Goal: Task Accomplishment & Management: Manage account settings

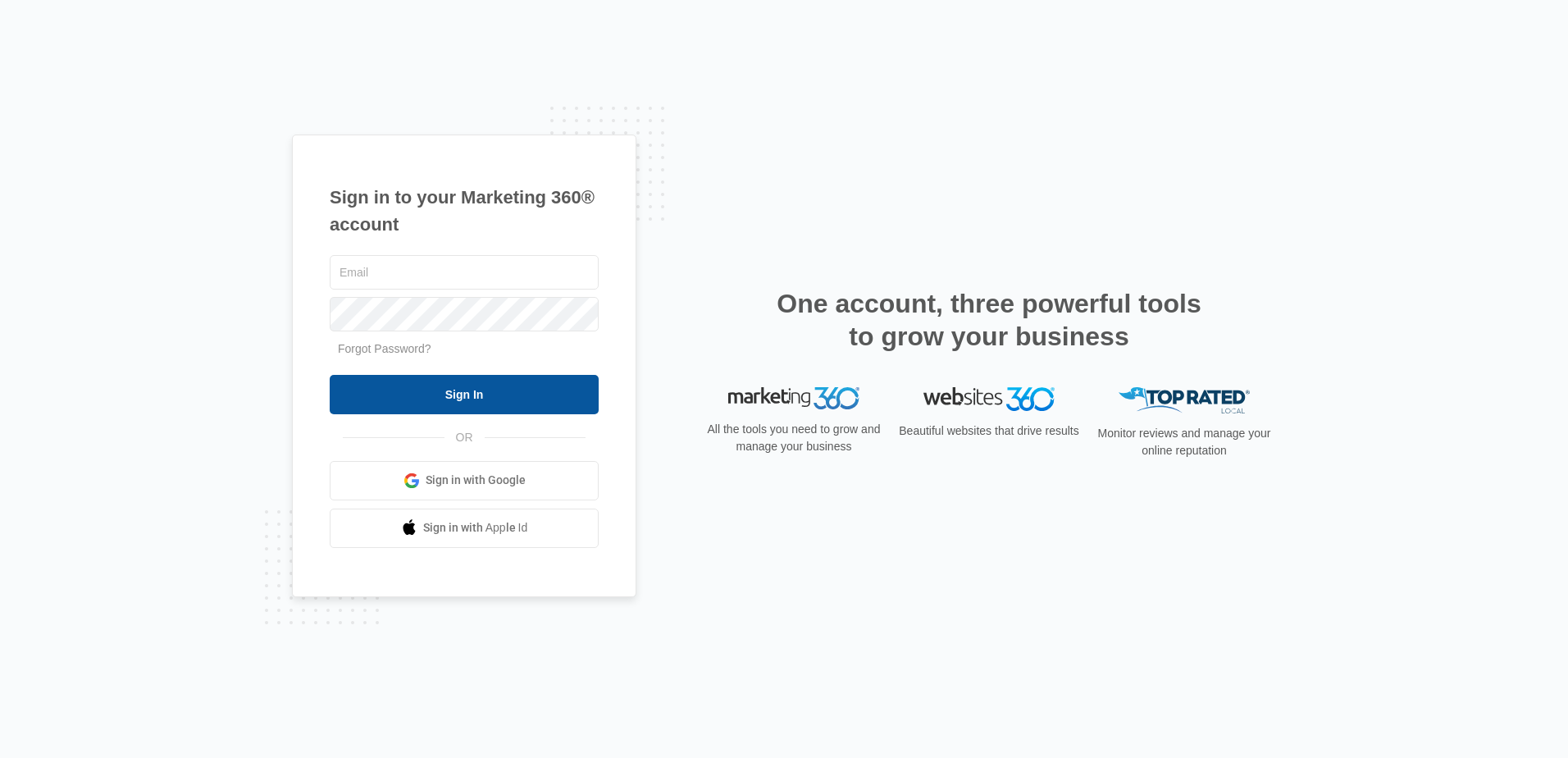
type input "[PERSON_NAME][EMAIL_ADDRESS][DOMAIN_NAME]"
click at [423, 389] on input "Sign In" at bounding box center [464, 394] width 269 height 39
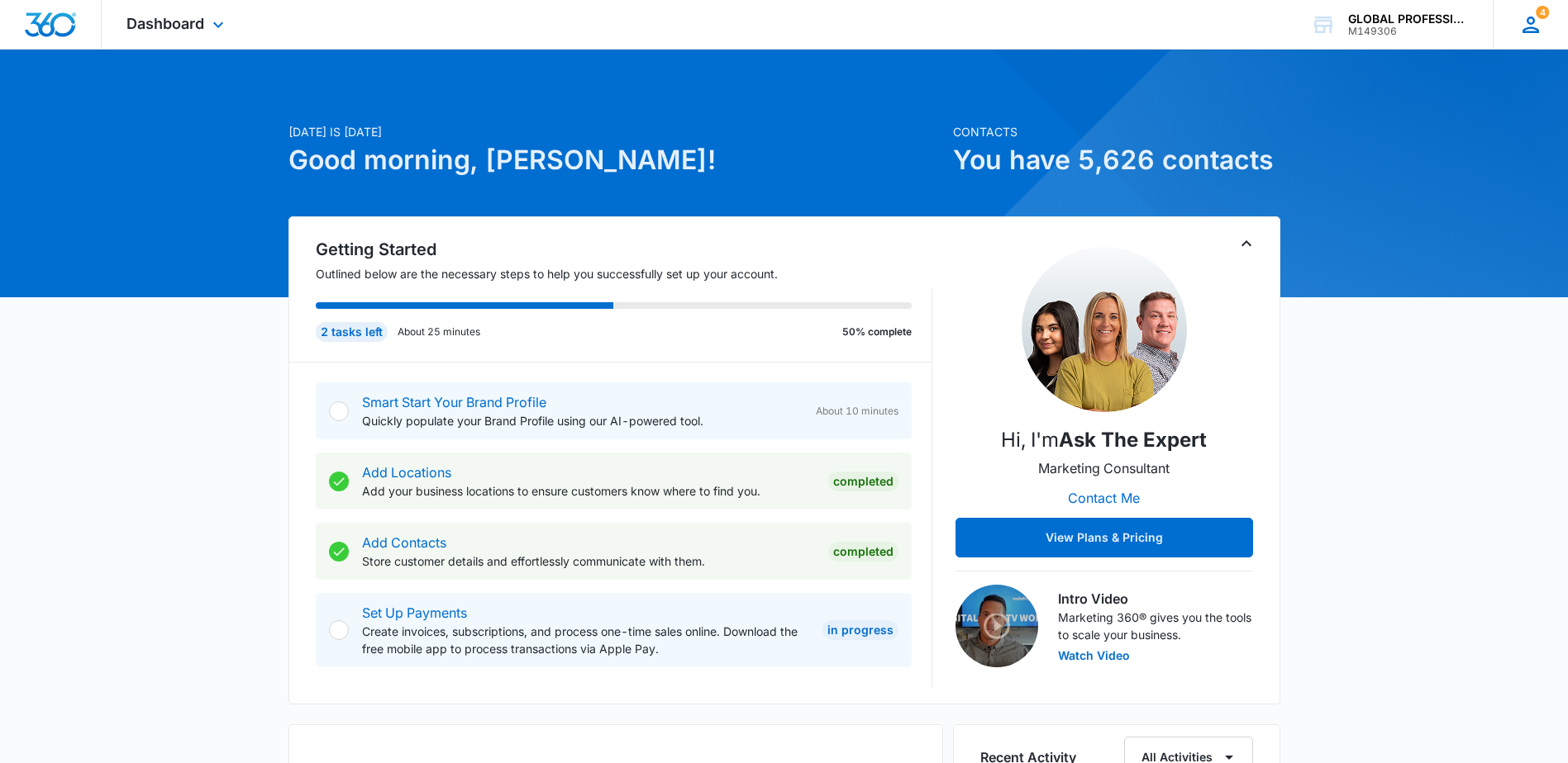
click at [1524, 24] on icon at bounding box center [1530, 25] width 25 height 25
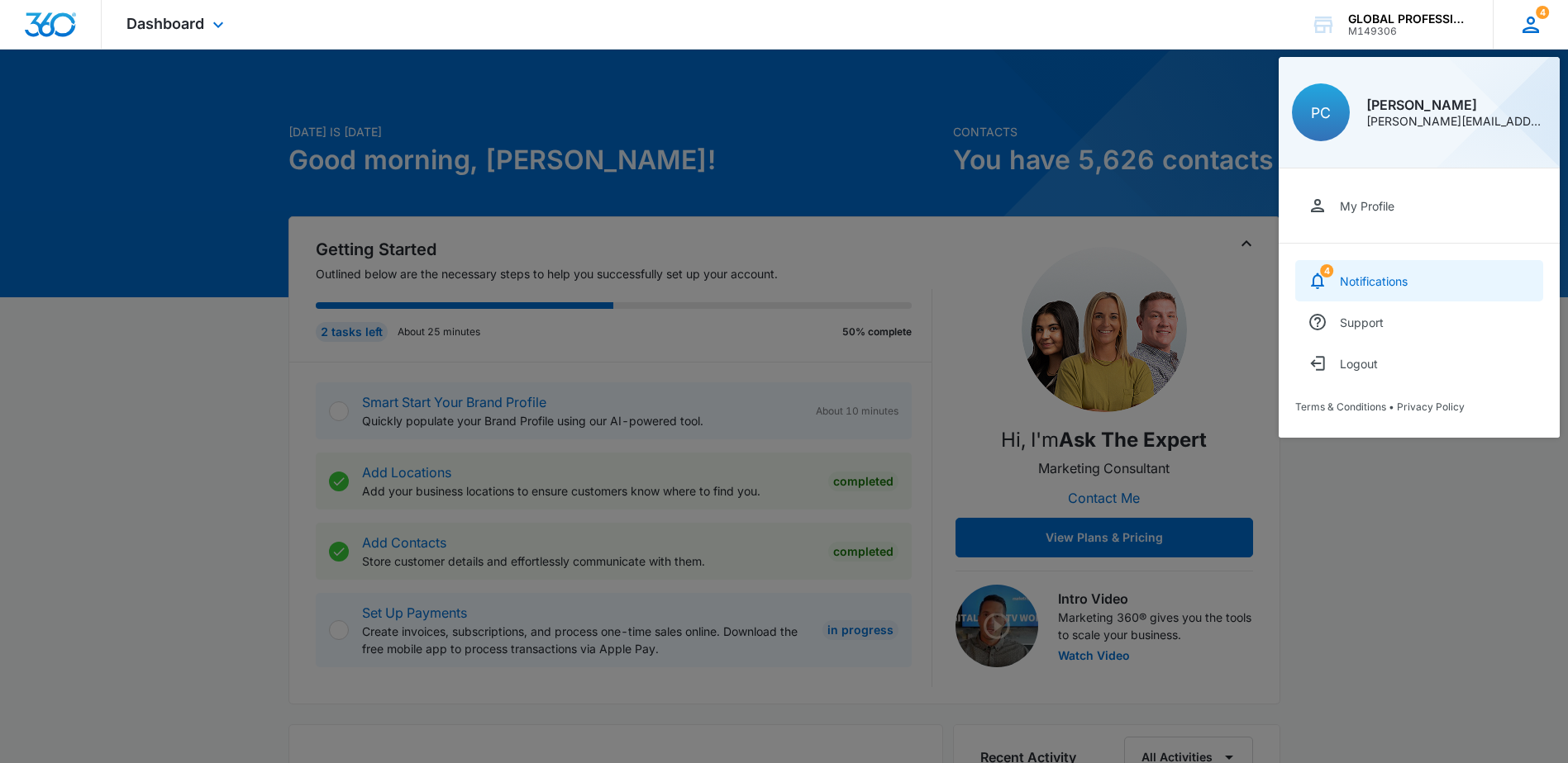
click at [1377, 277] on div "Notifications" at bounding box center [1372, 281] width 68 height 14
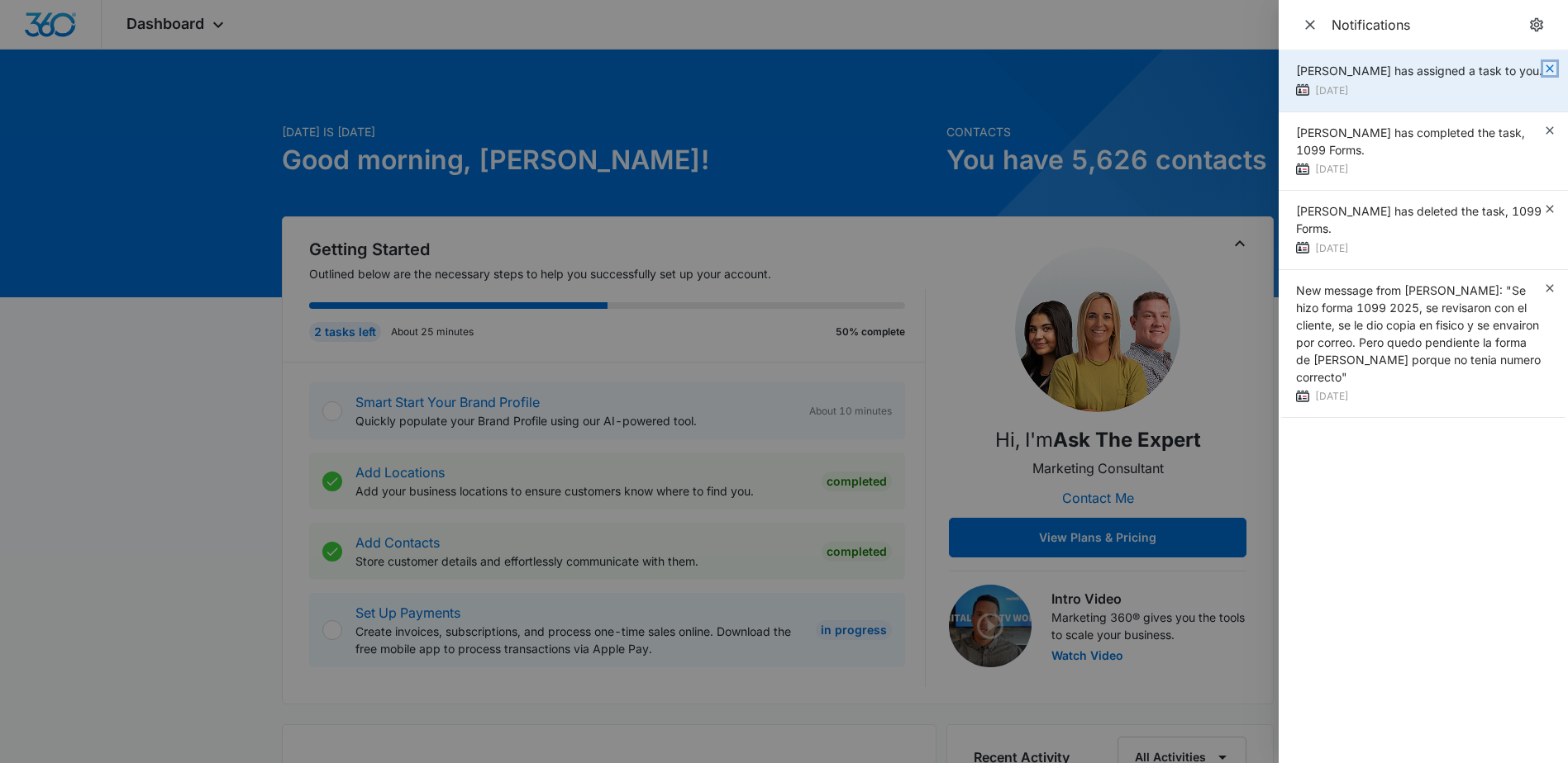
click at [1551, 69] on icon "button" at bounding box center [1548, 68] width 13 height 13
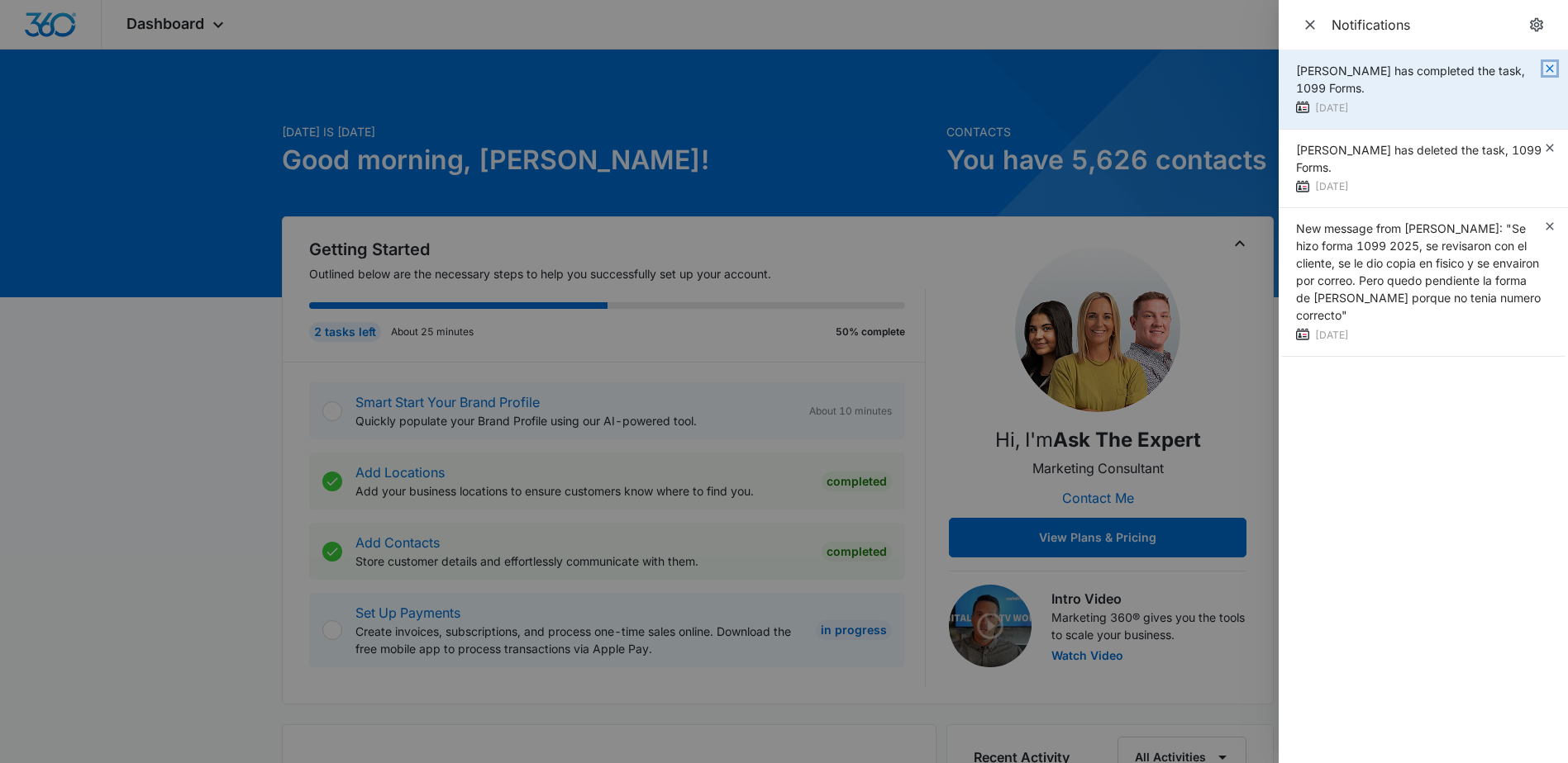
click at [1547, 66] on icon "button" at bounding box center [1548, 68] width 13 height 13
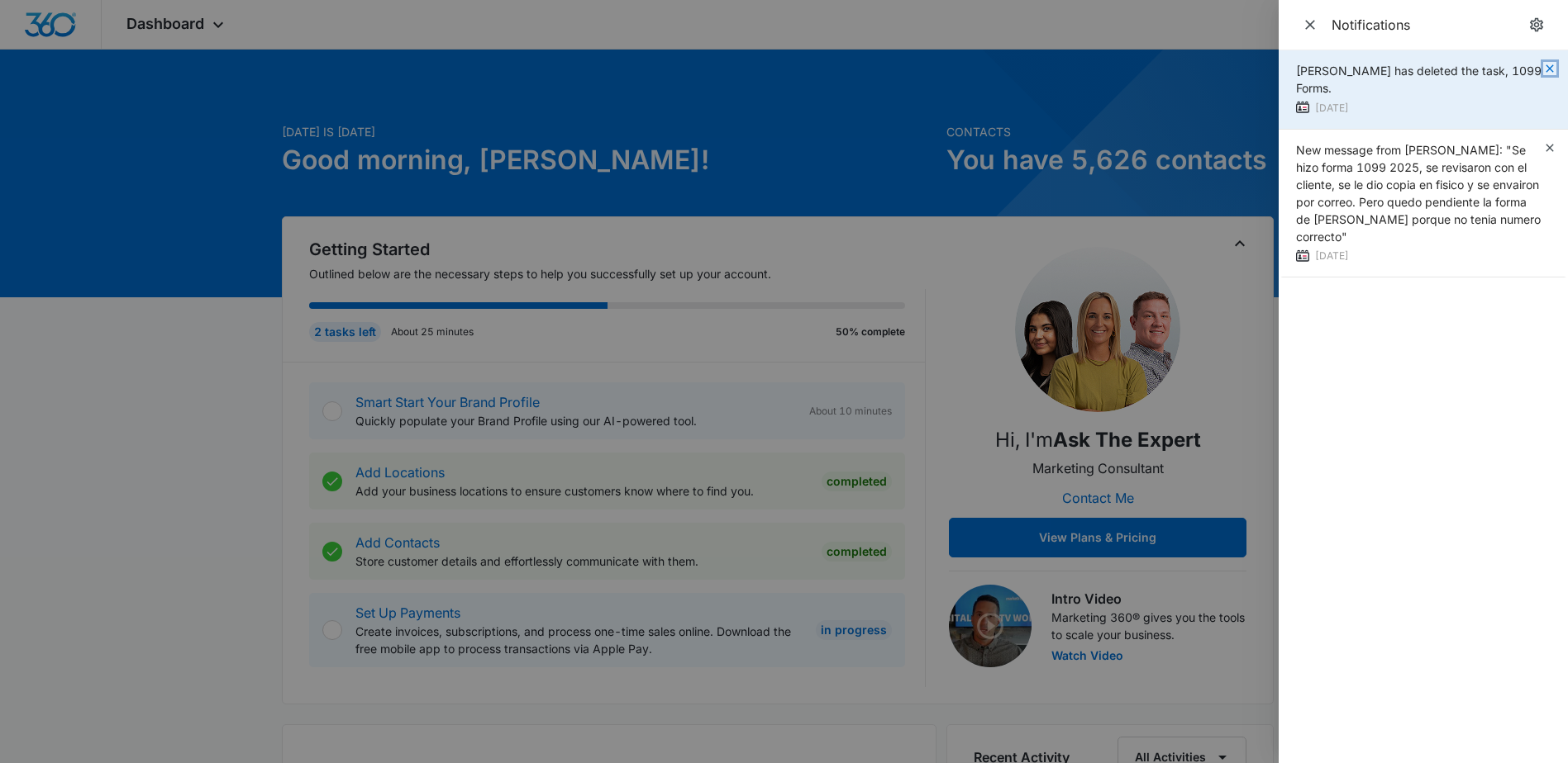
click at [1552, 65] on icon "button" at bounding box center [1548, 68] width 13 height 13
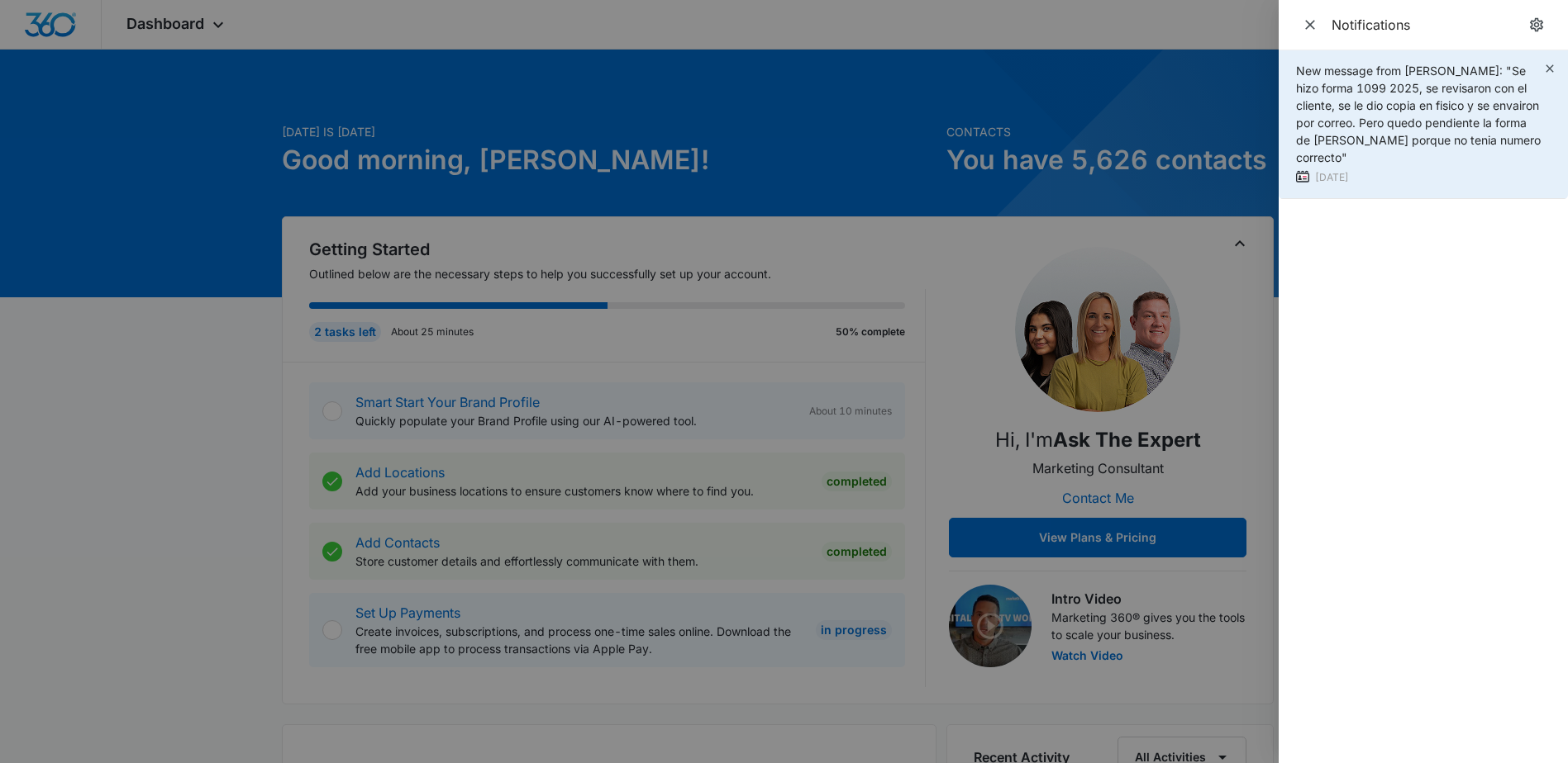
click at [1502, 108] on span "New message from [PERSON_NAME]: "Se hizo forma 1099 2025, se revisaron con el c…" at bounding box center [1418, 114] width 245 height 101
click at [1548, 65] on icon "button" at bounding box center [1548, 68] width 13 height 13
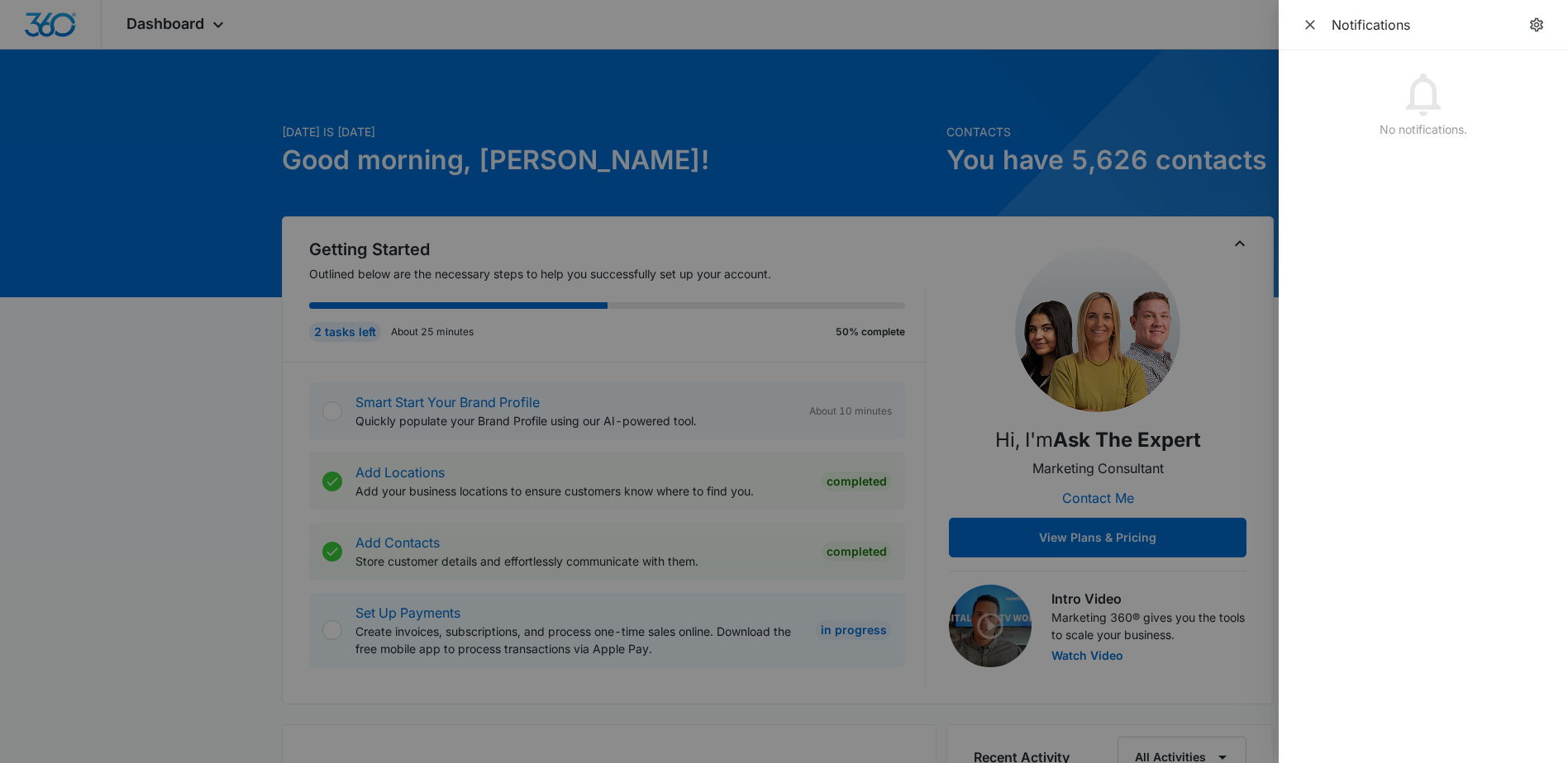
click at [1176, 39] on div at bounding box center [784, 381] width 1568 height 763
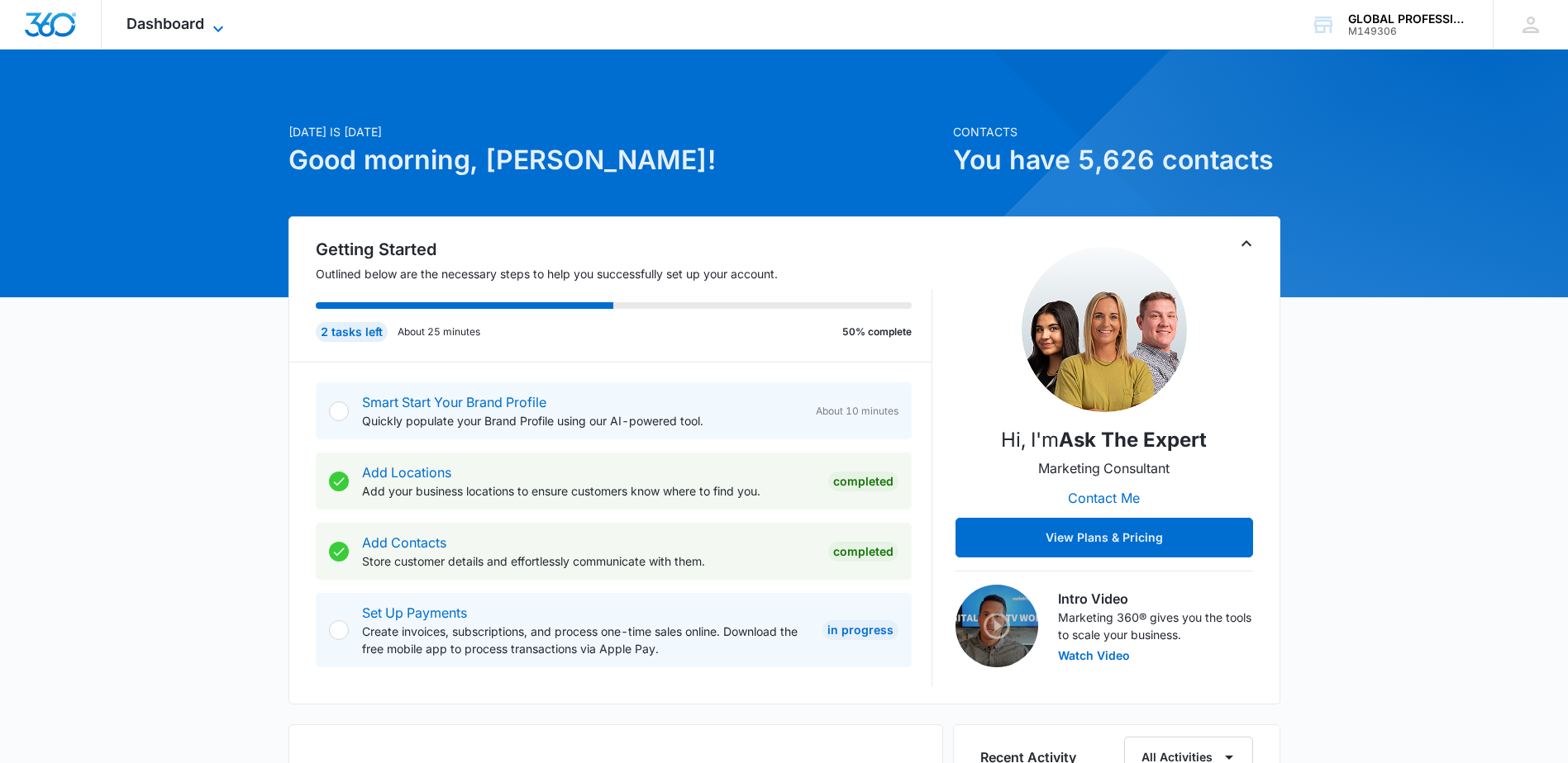
click at [191, 28] on span "Dashboard" at bounding box center [165, 24] width 78 height 18
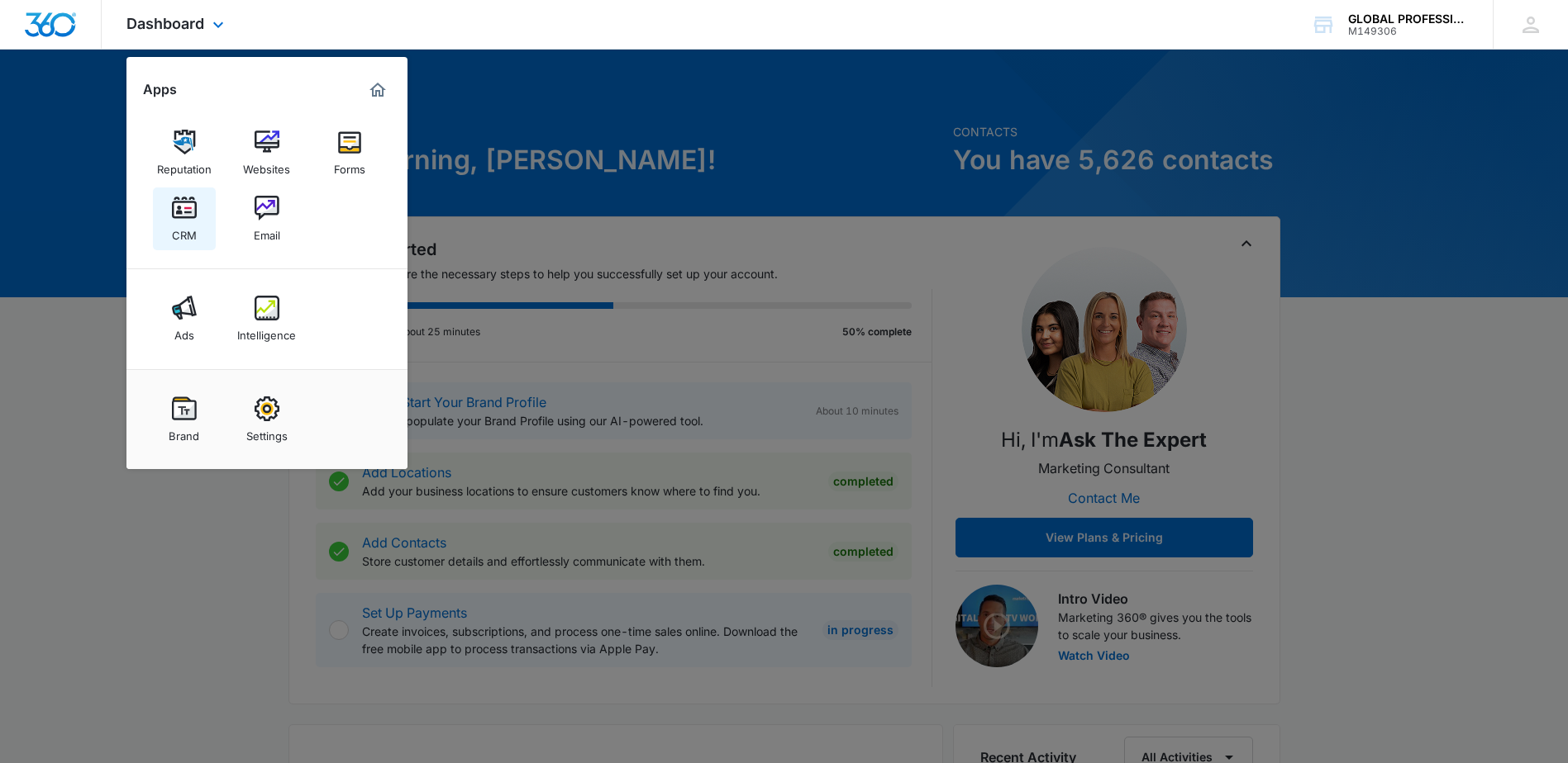
click at [169, 222] on link "CRM" at bounding box center [185, 219] width 63 height 63
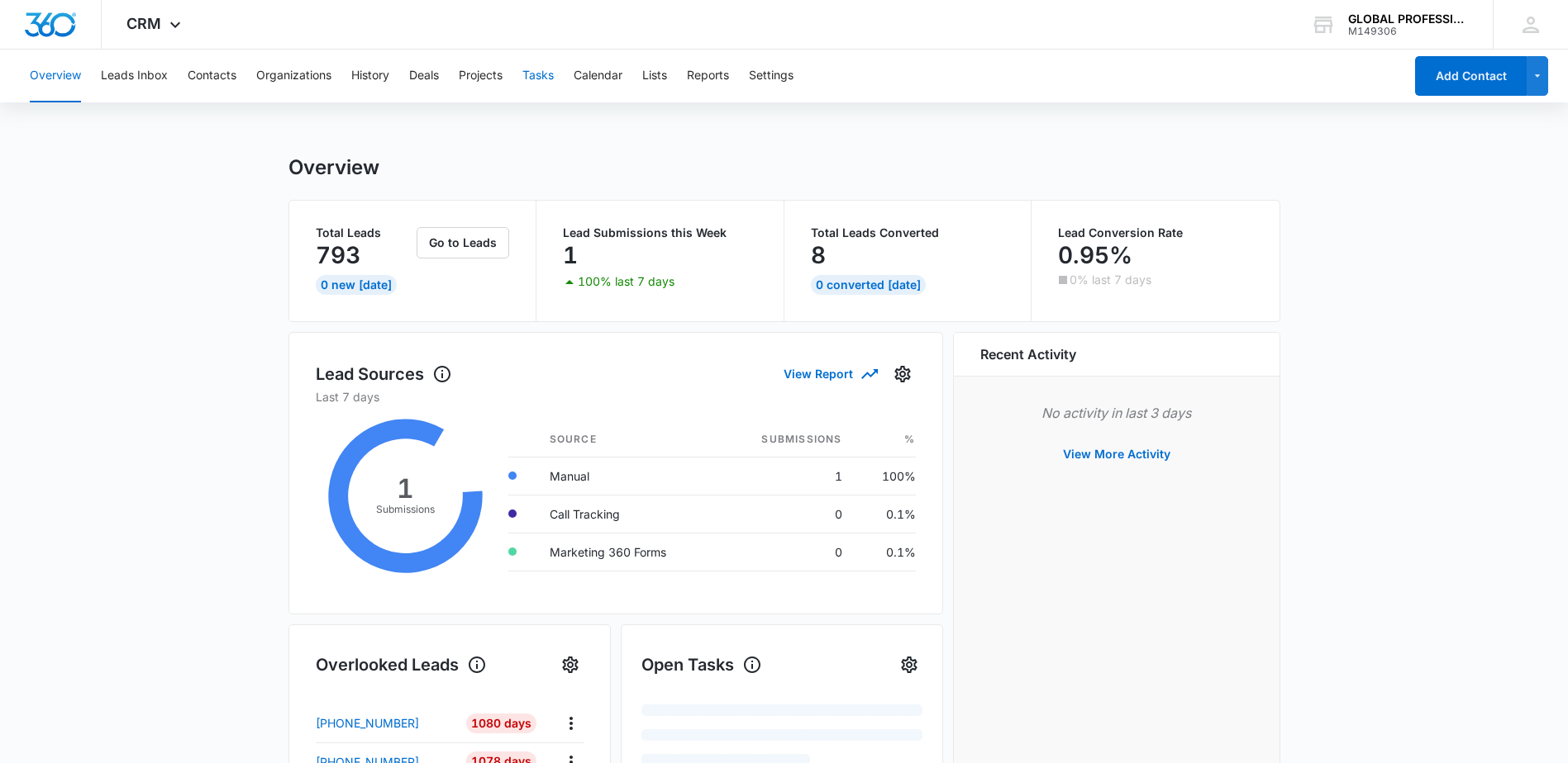
click at [548, 82] on button "Tasks" at bounding box center [538, 76] width 31 height 53
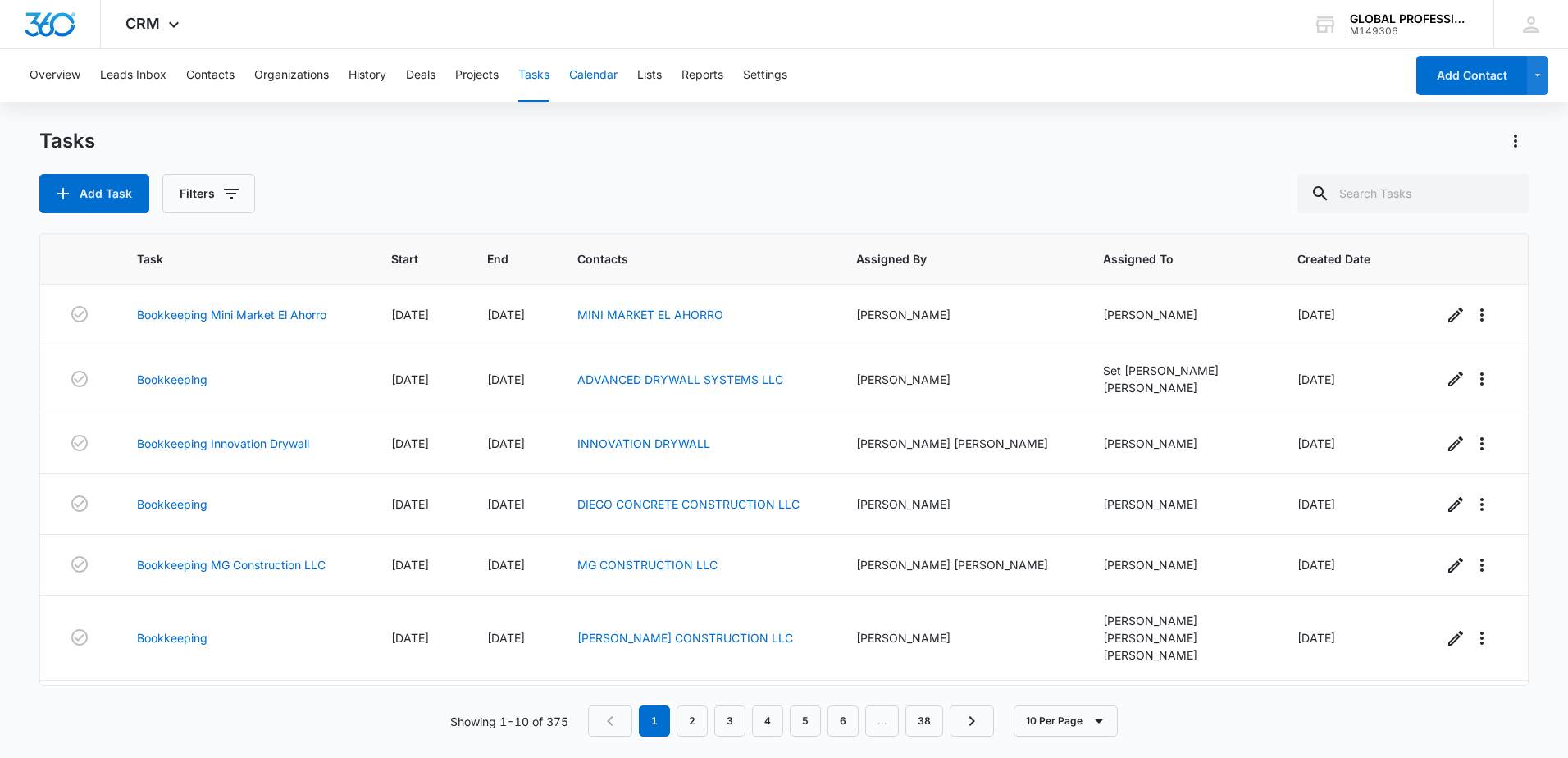
click at [572, 80] on button "Calendar" at bounding box center [594, 75] width 49 height 53
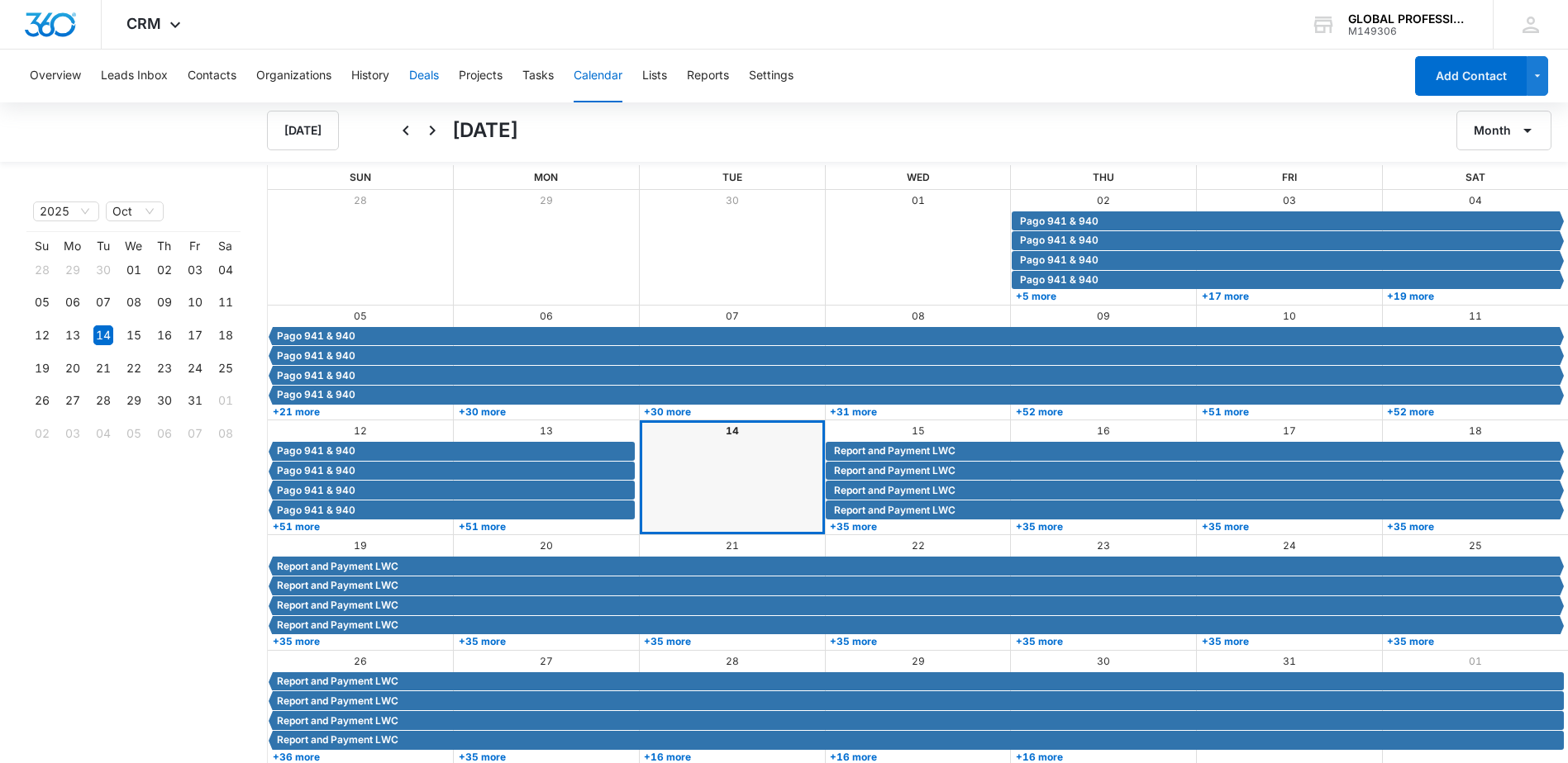
click at [429, 84] on button "Deals" at bounding box center [423, 76] width 29 height 53
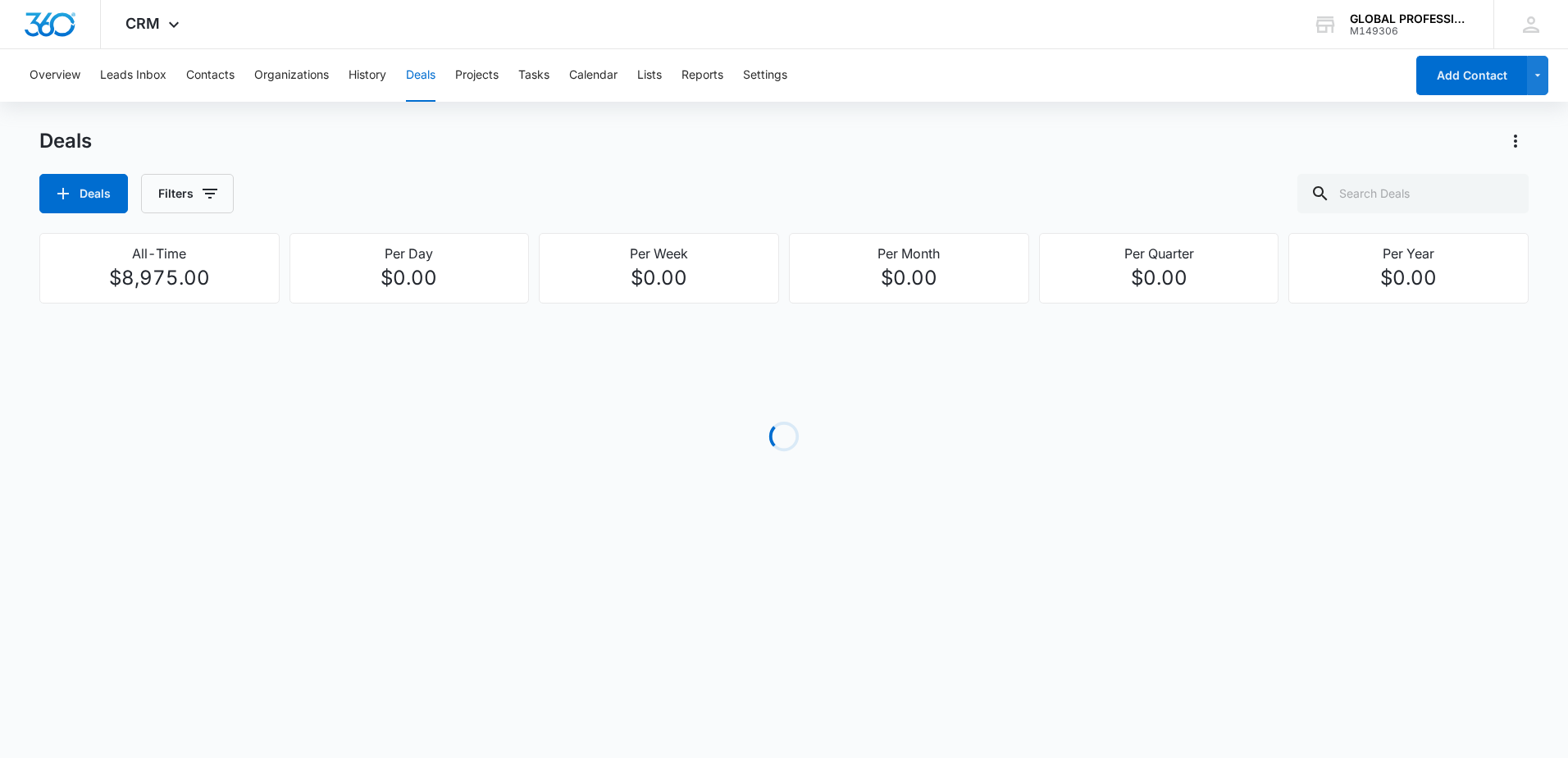
click at [235, 61] on div "Overview Leads Inbox Contacts Organizations History Deals Projects Tasks Calend…" at bounding box center [712, 75] width 1386 height 53
click at [224, 73] on button "Contacts" at bounding box center [211, 75] width 49 height 53
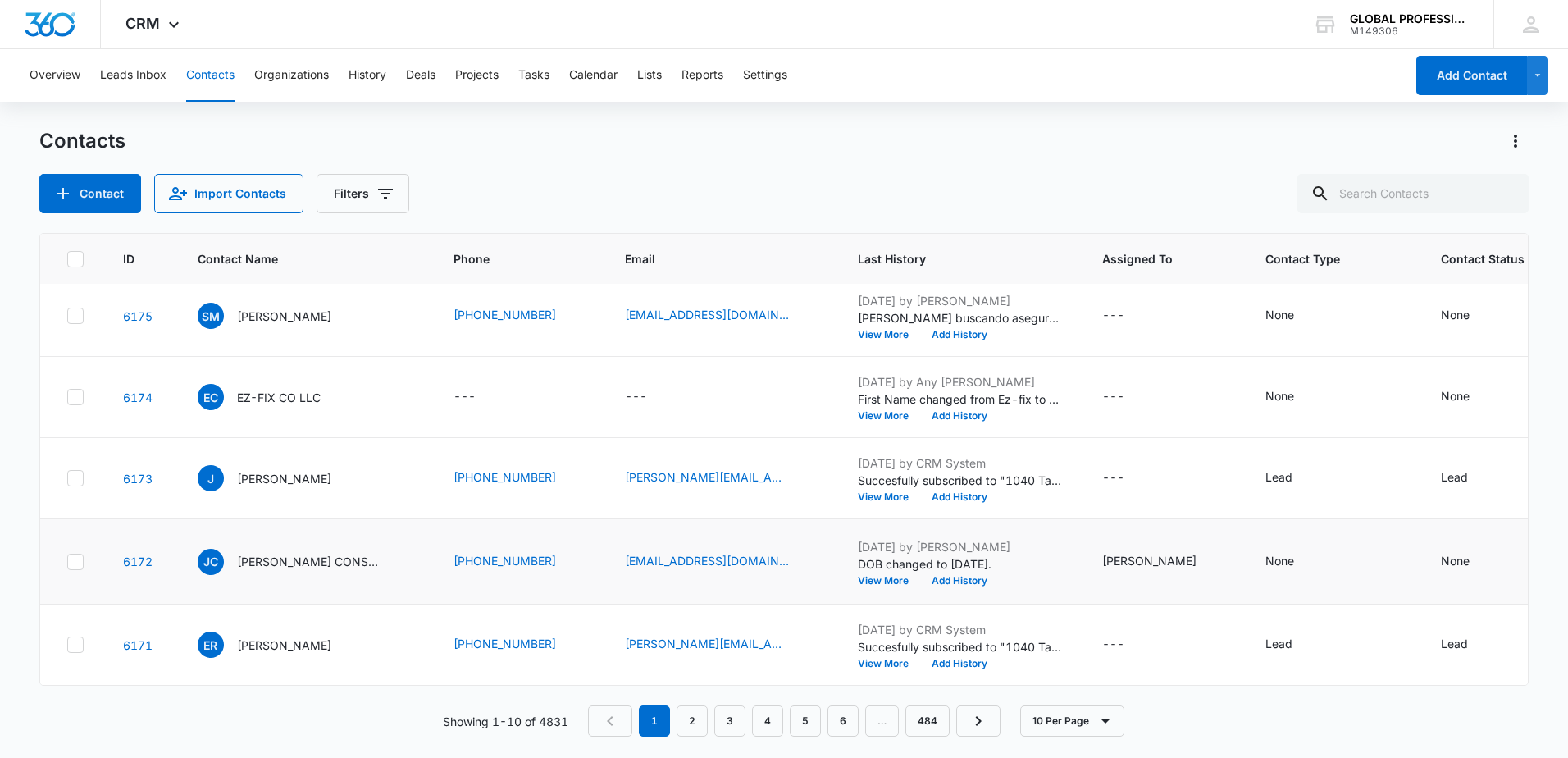
scroll to position [556, 0]
click at [121, 80] on button "Leads Inbox" at bounding box center [134, 75] width 66 height 53
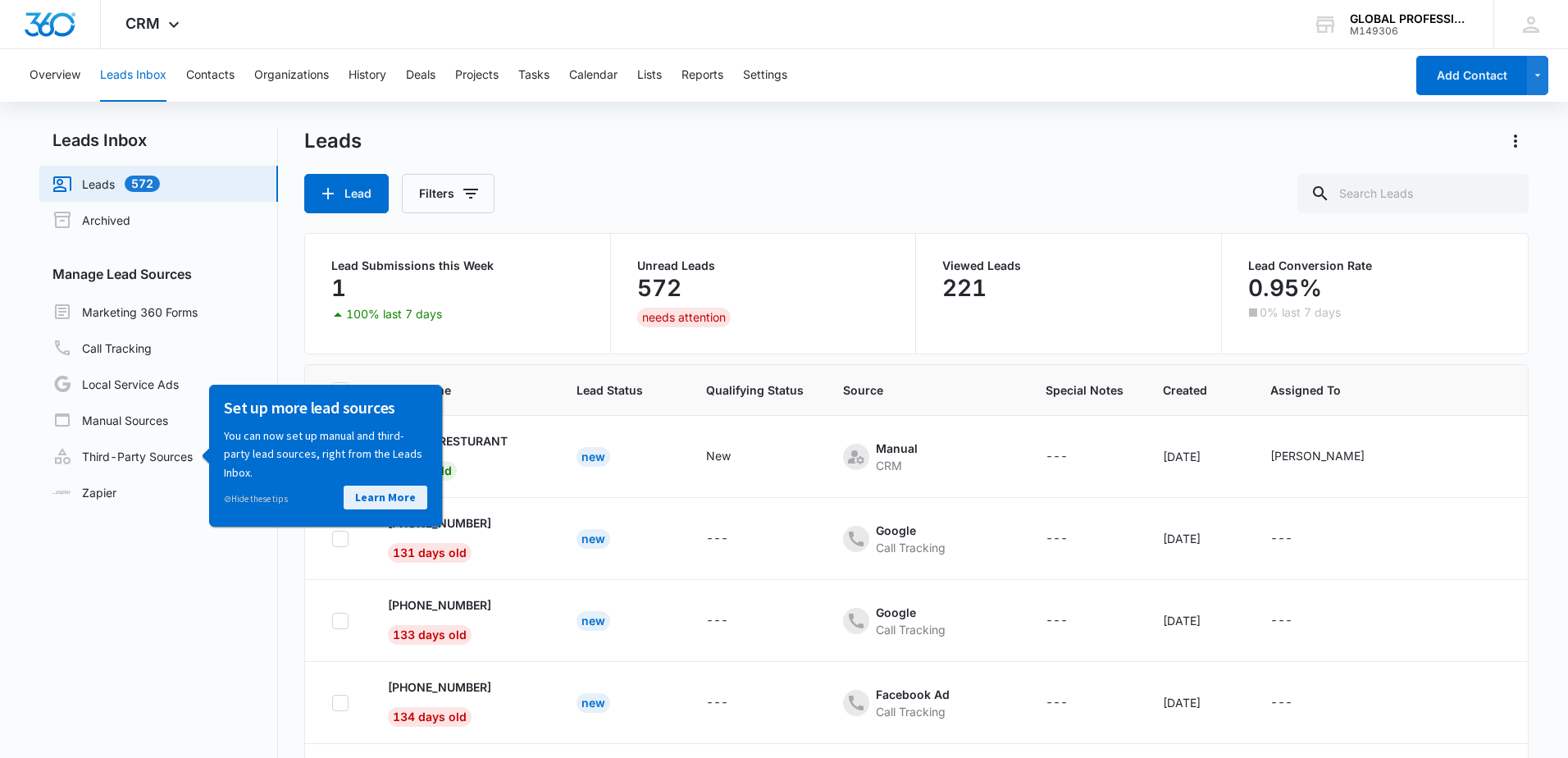
click at [419, 505] on link "Learn More" at bounding box center [385, 497] width 84 height 23
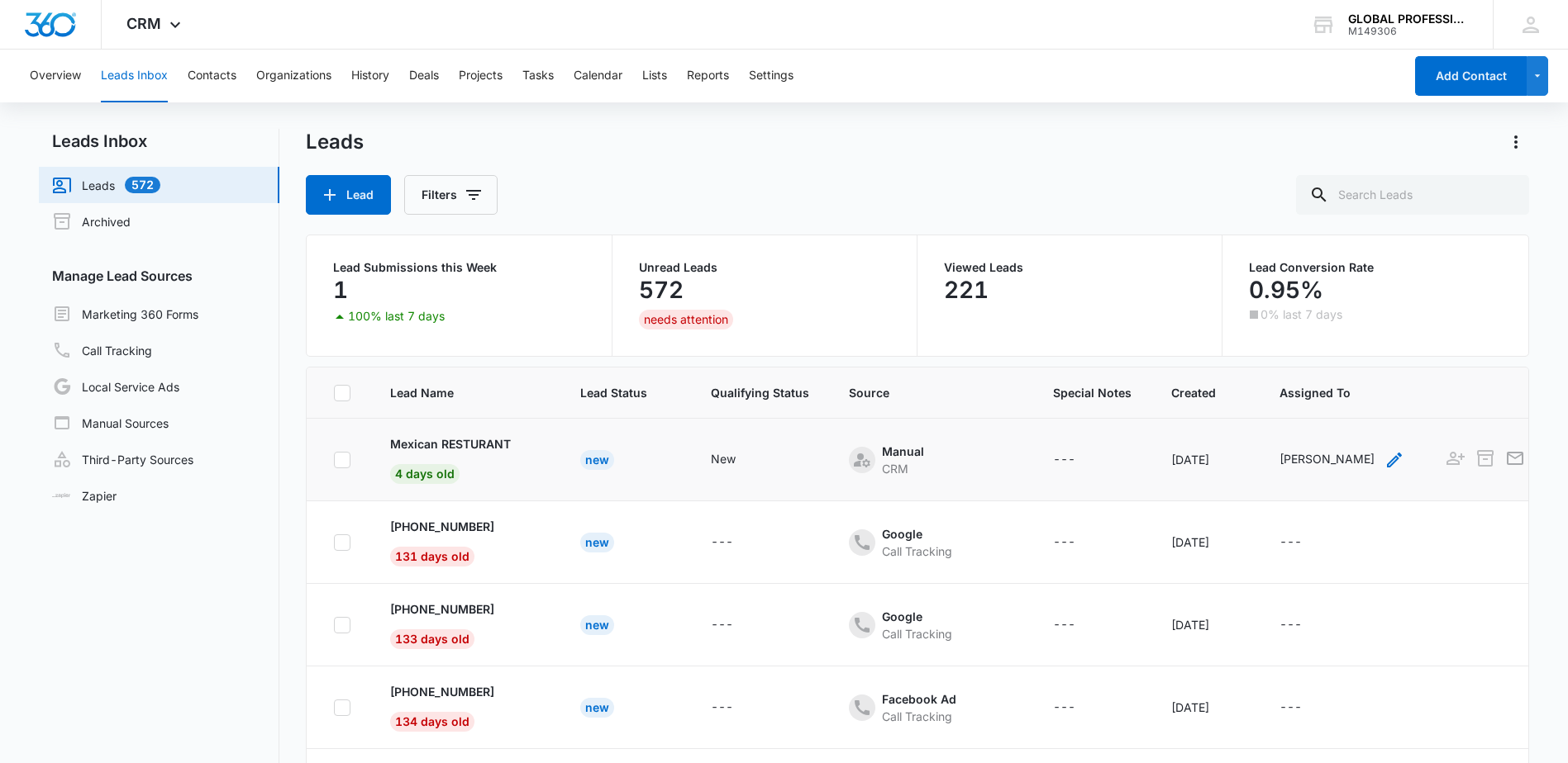
click at [1327, 460] on div "[PERSON_NAME]" at bounding box center [1326, 459] width 95 height 18
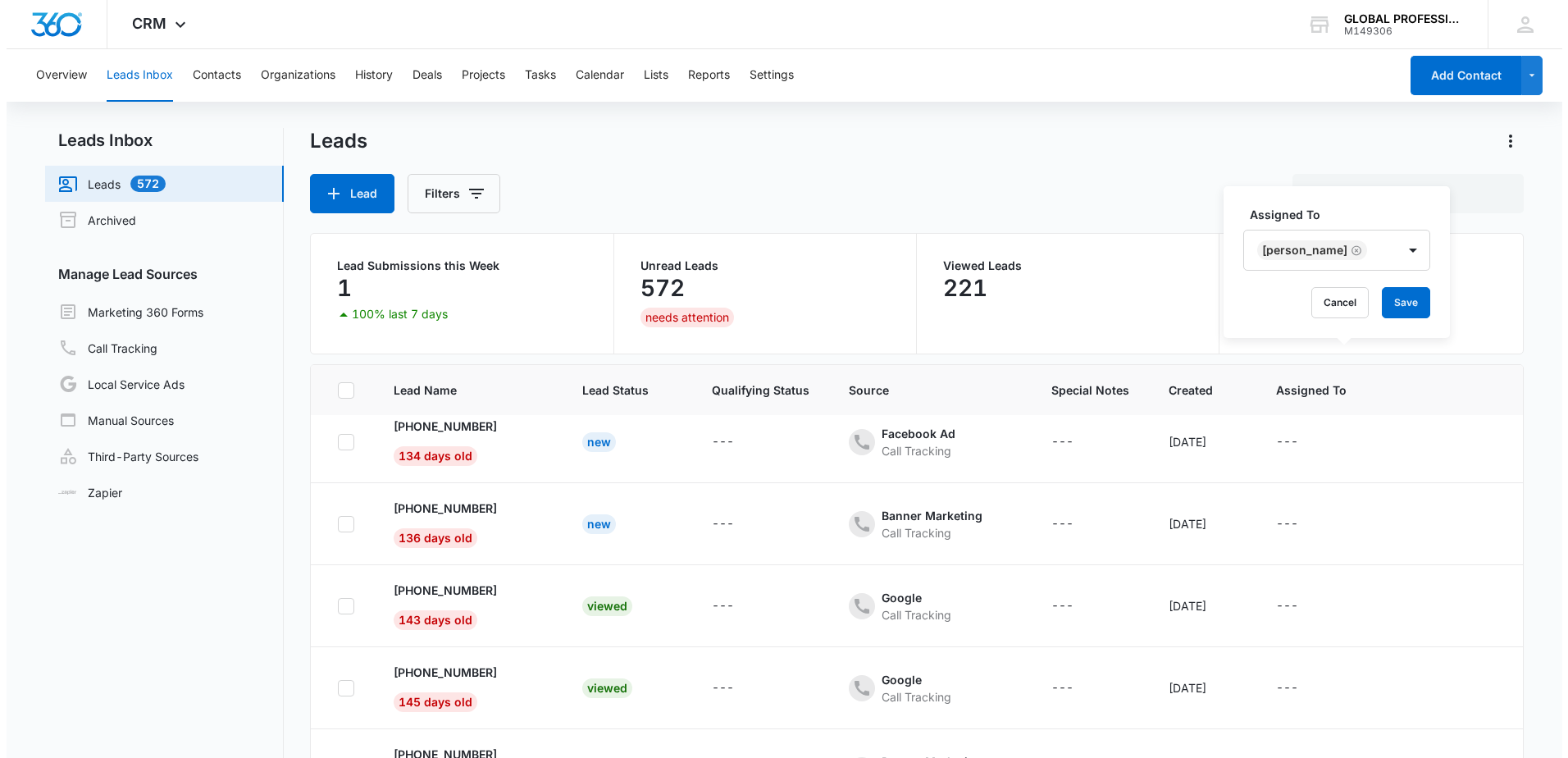
scroll to position [21, 0]
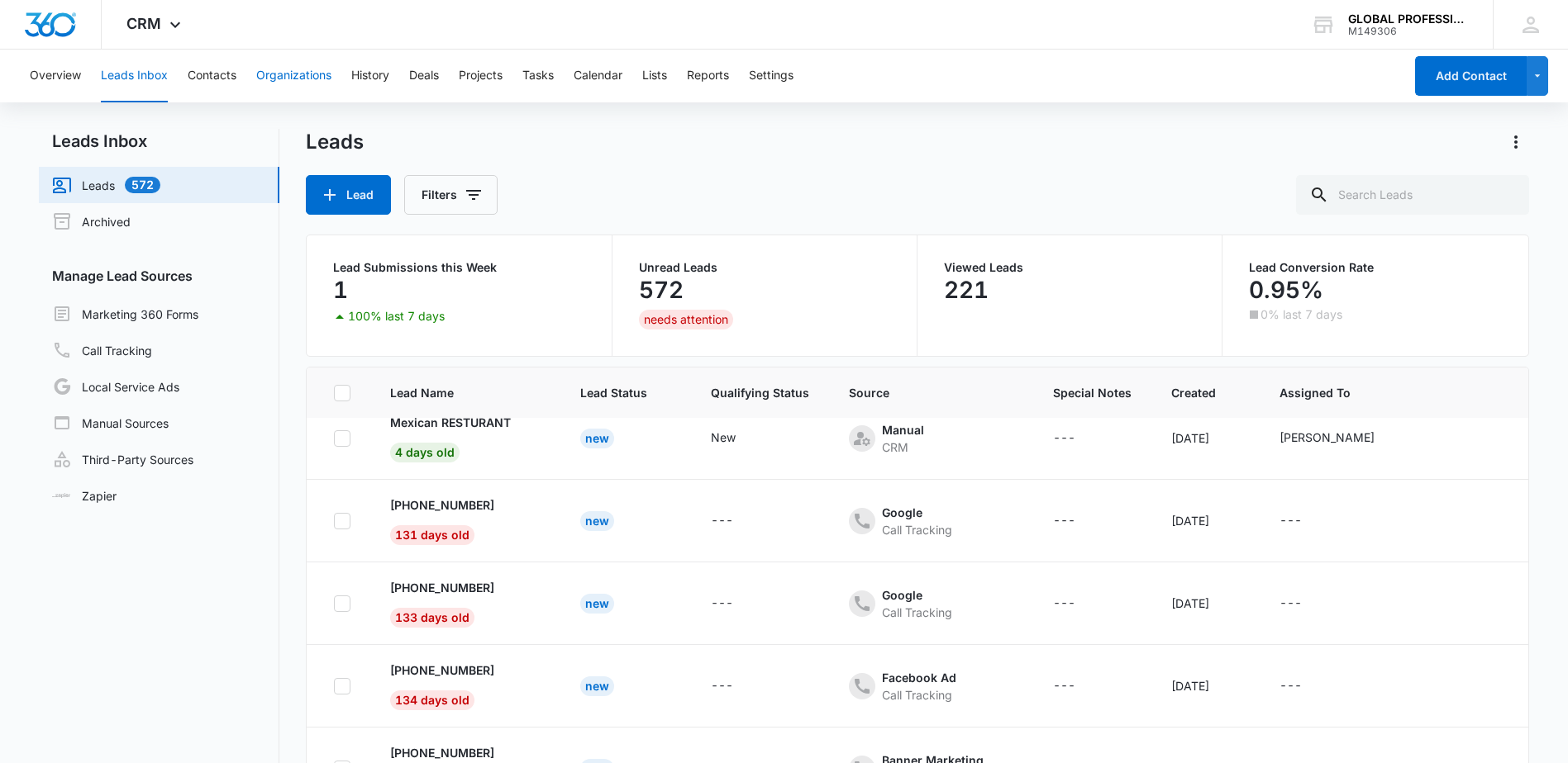
click at [283, 85] on button "Organizations" at bounding box center [294, 76] width 76 height 53
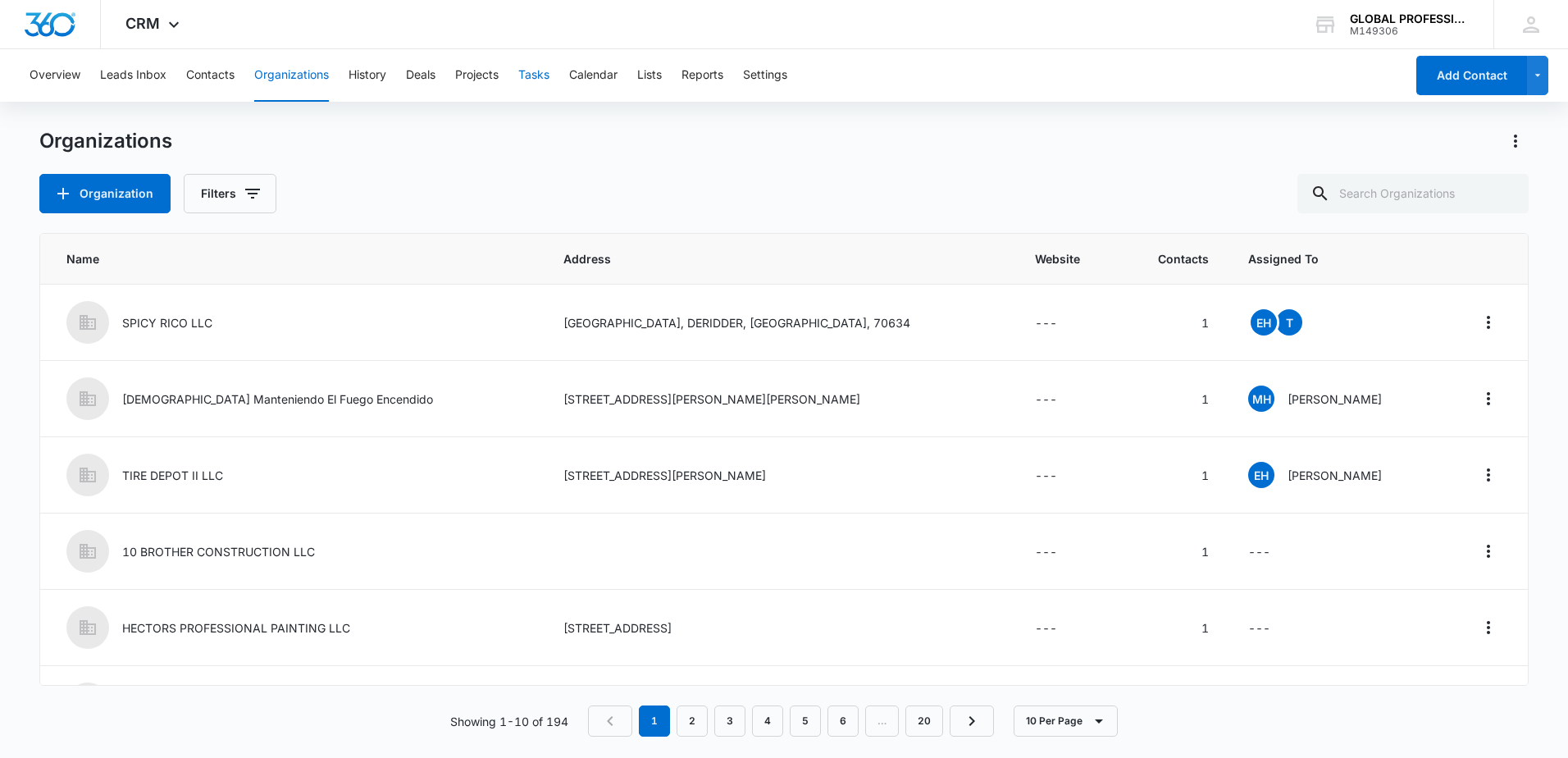
click at [536, 91] on button "Tasks" at bounding box center [534, 75] width 31 height 53
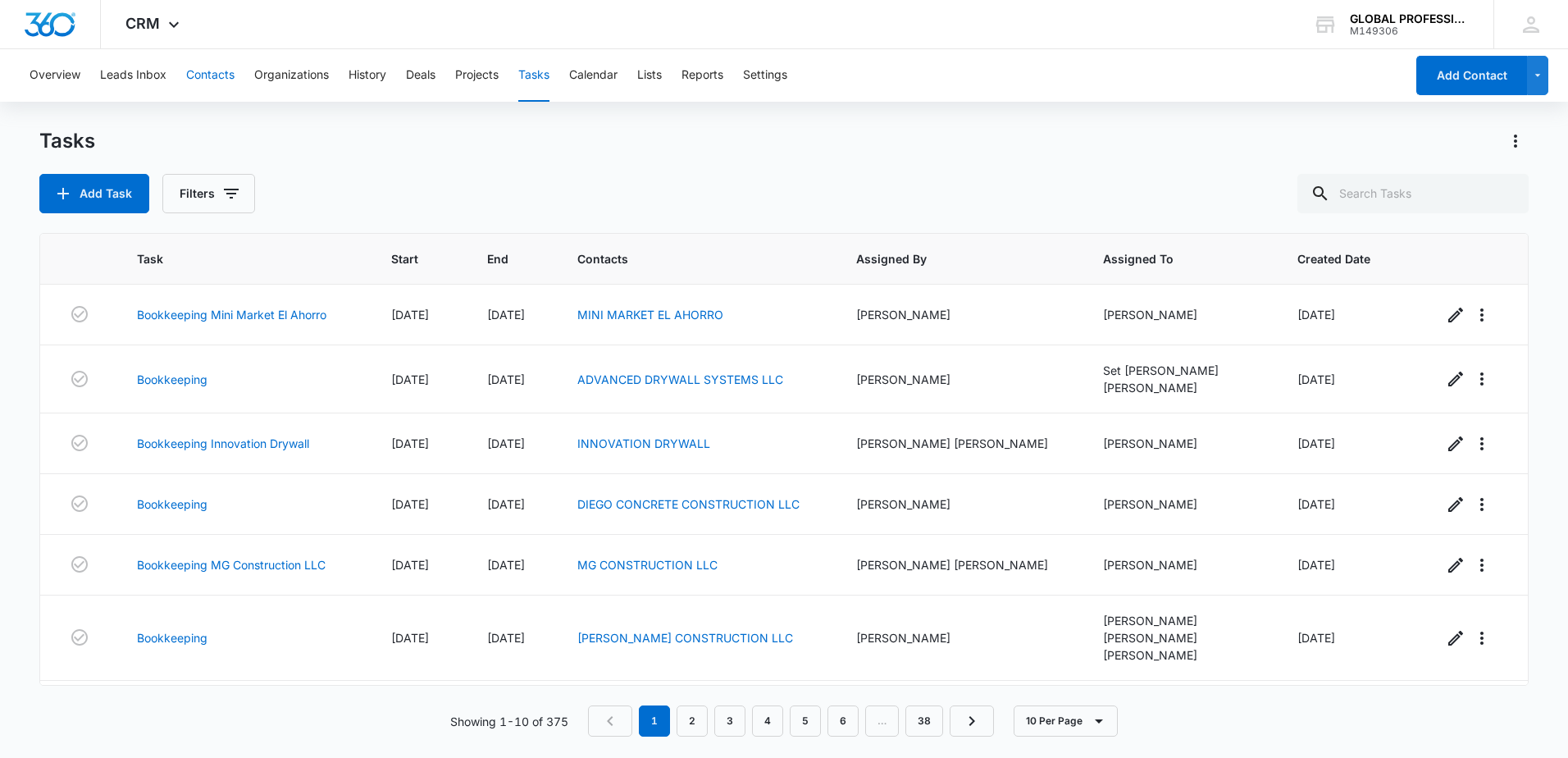
click at [199, 83] on button "Contacts" at bounding box center [211, 75] width 49 height 53
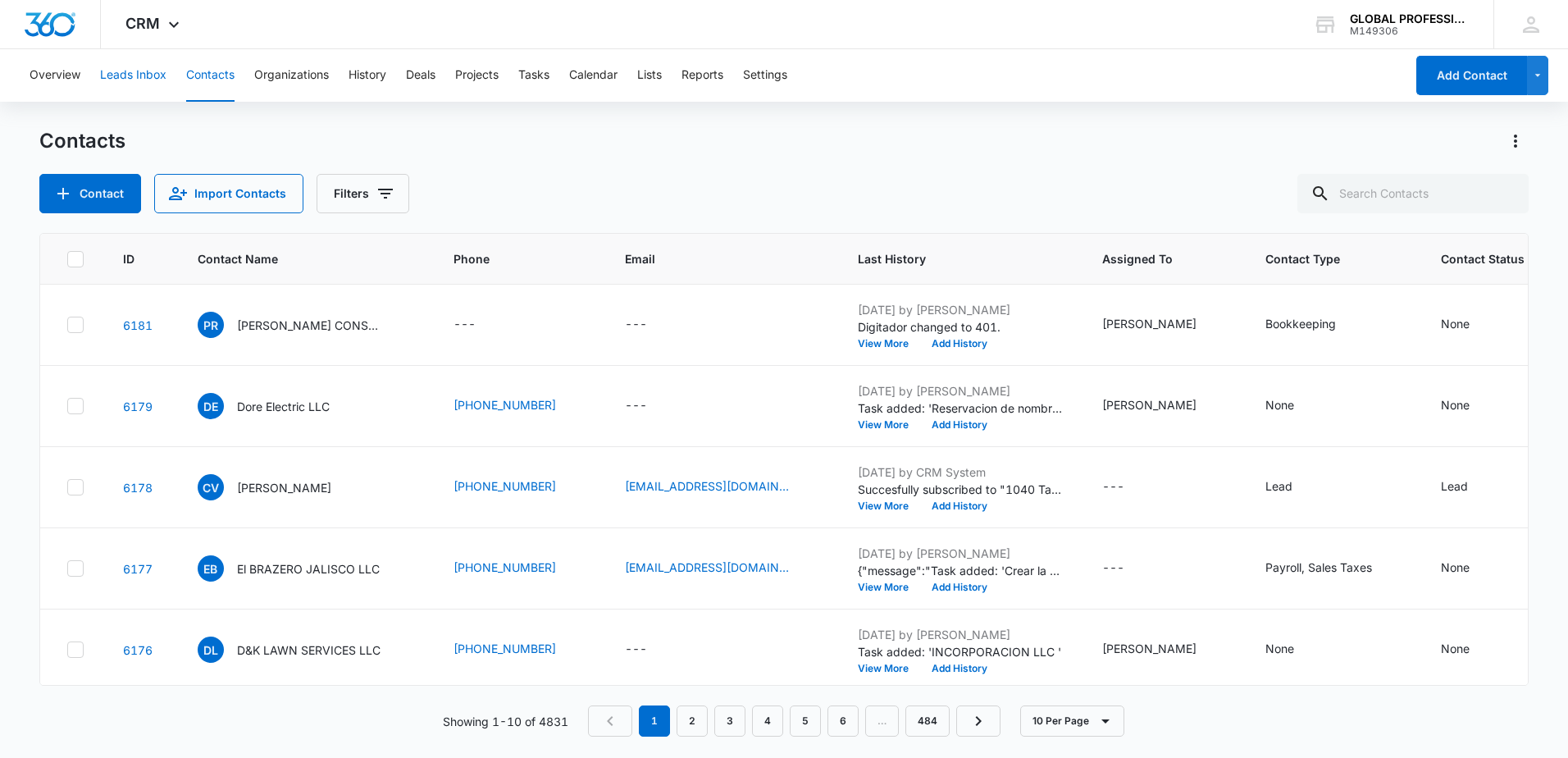
click at [132, 83] on button "Leads Inbox" at bounding box center [134, 75] width 66 height 53
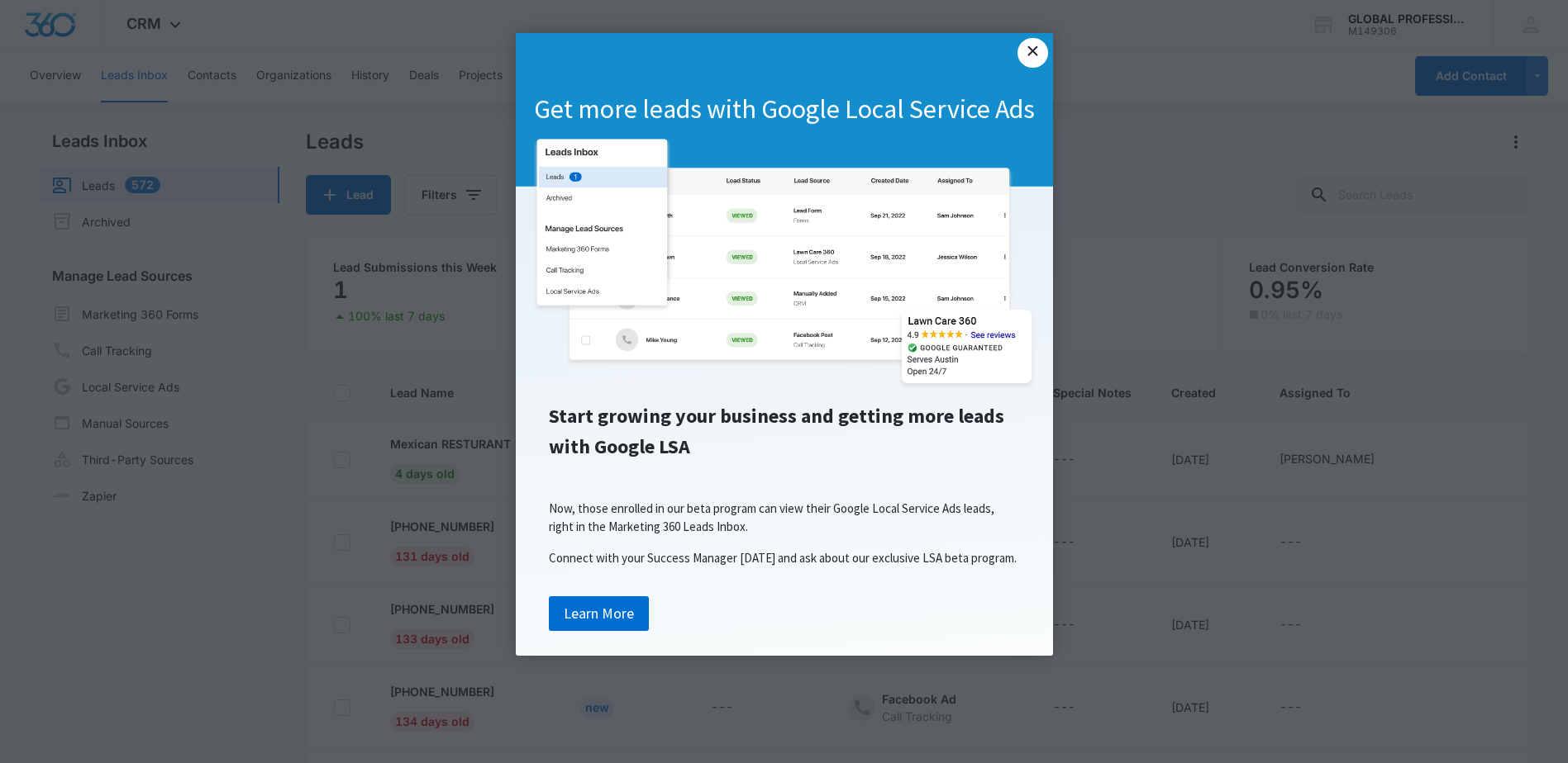
click at [1038, 55] on link "×" at bounding box center [1032, 53] width 29 height 29
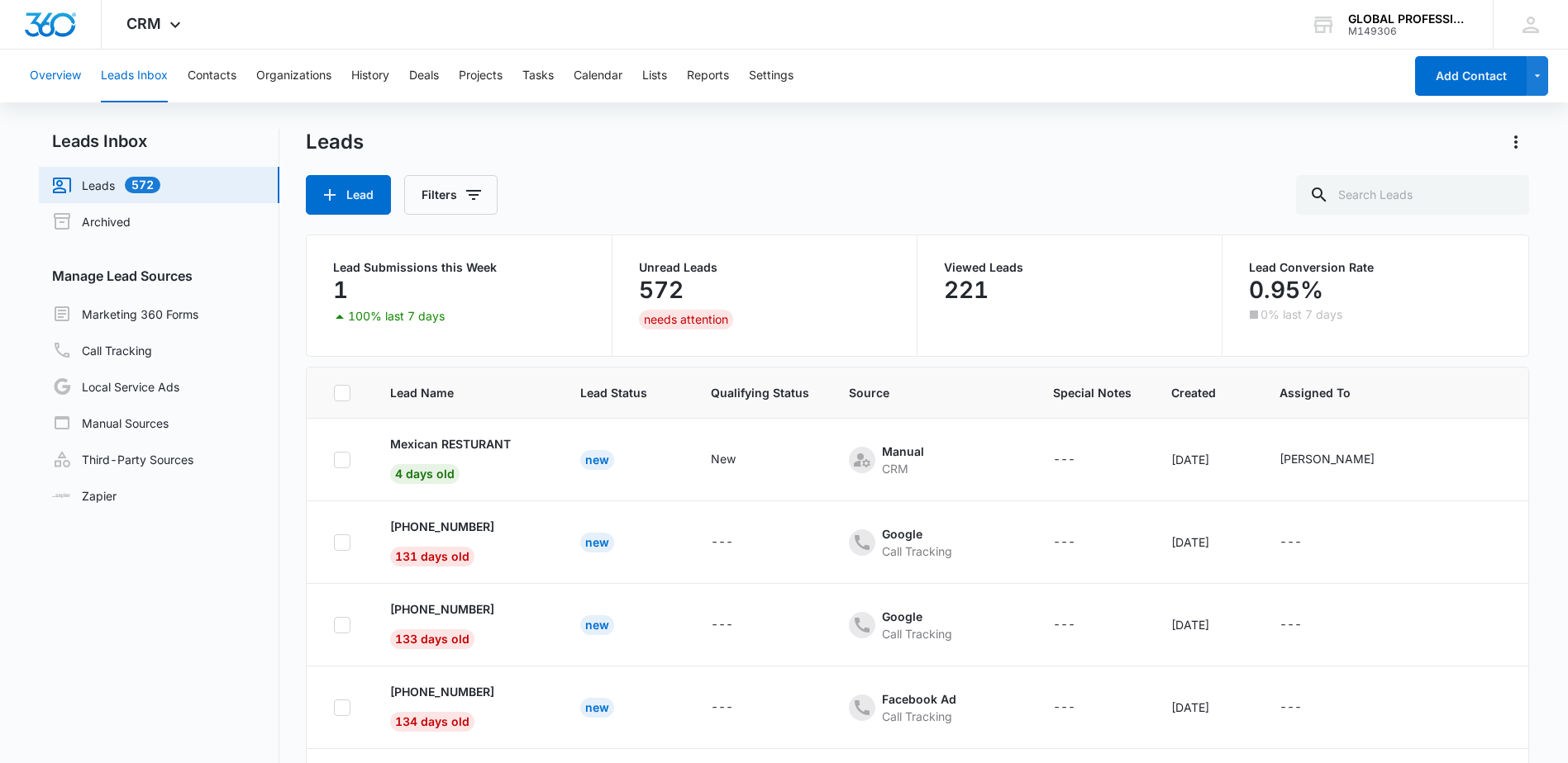
click at [53, 78] on button "Overview" at bounding box center [55, 76] width 51 height 53
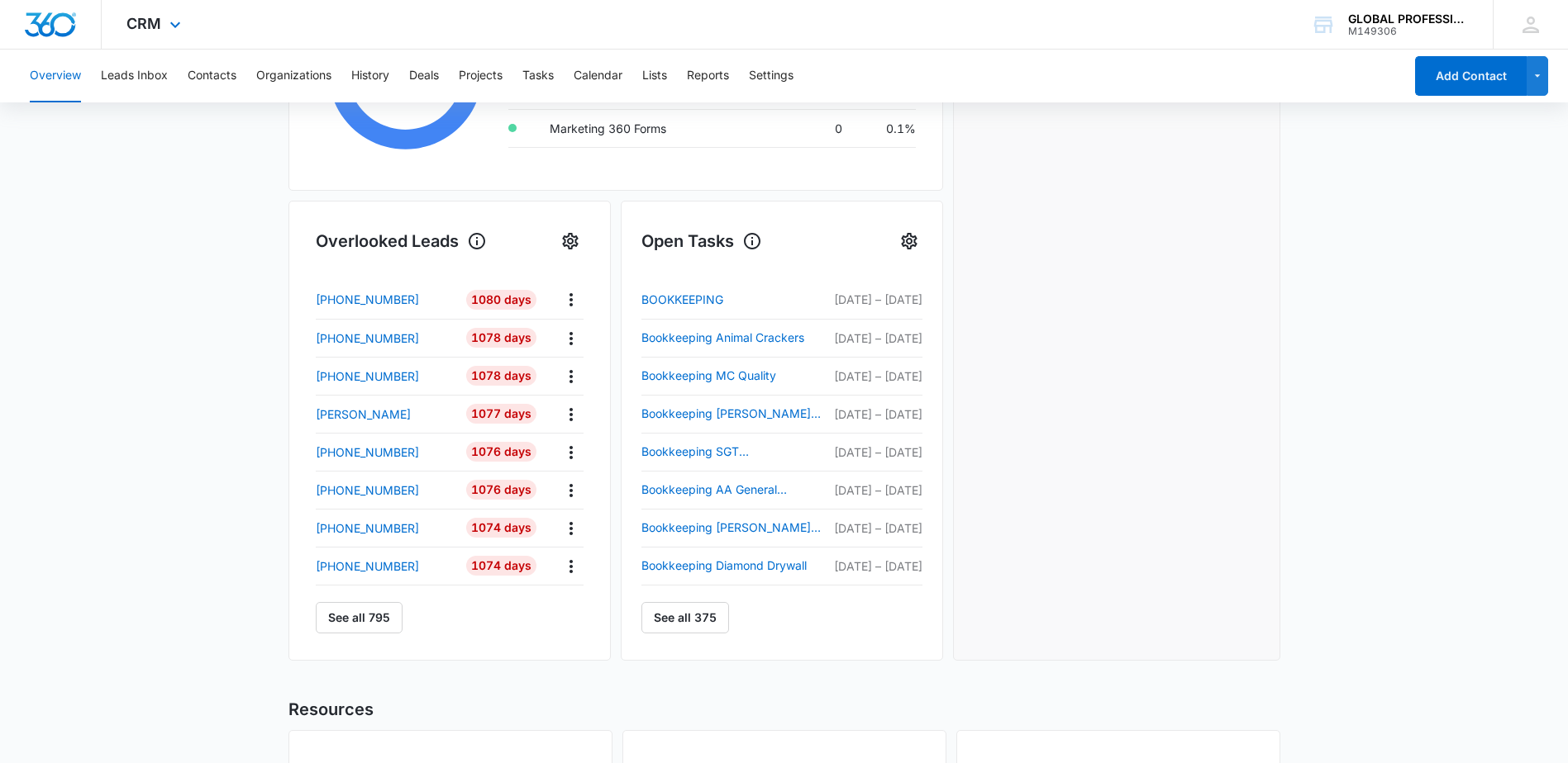
scroll to position [330, 0]
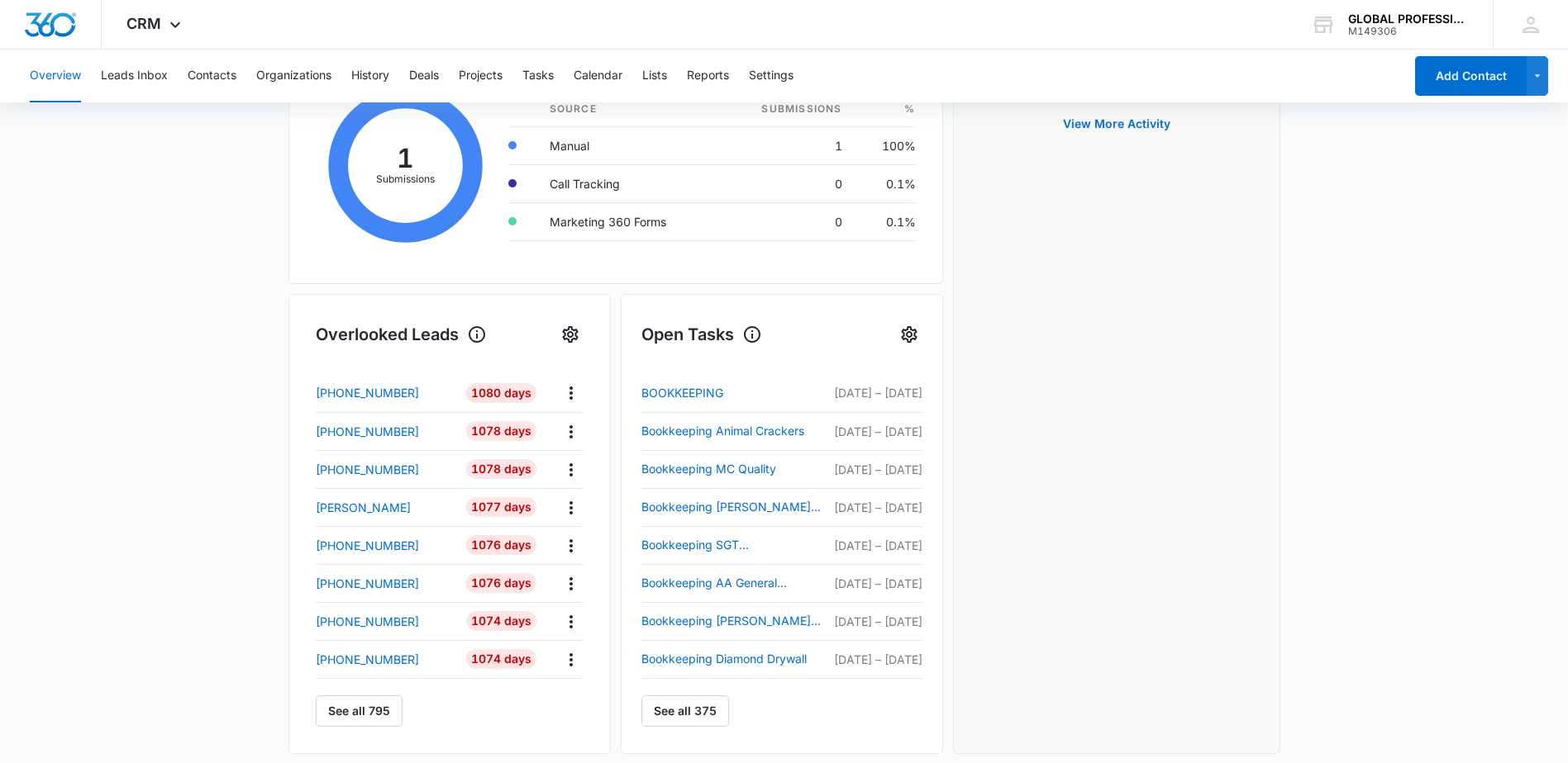
click at [524, 80] on div "Overview Leads Inbox Contacts Organizations History Deals Projects Tasks Calend…" at bounding box center [711, 76] width 1383 height 53
click at [545, 80] on button "Tasks" at bounding box center [538, 76] width 31 height 53
